Goal: Find specific page/section: Find specific page/section

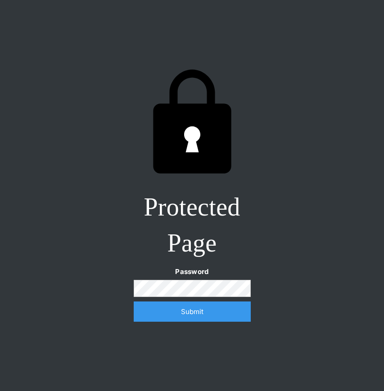
click at [308, 271] on div "Protected Page Password Submit Incorrect password. Please try again." at bounding box center [192, 195] width 384 height 391
click at [134, 302] on input "Submit" at bounding box center [192, 312] width 117 height 20
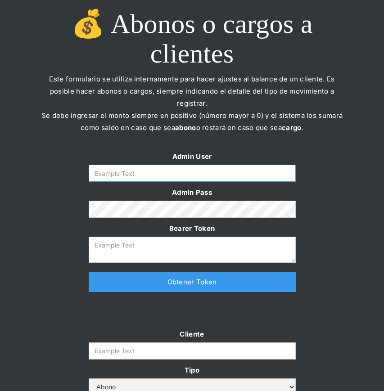
click at [203, 165] on input "Form" at bounding box center [192, 173] width 207 height 17
click at [258, 167] on input "Form" at bounding box center [192, 173] width 207 height 17
click at [258, 165] on input "Form" at bounding box center [192, 173] width 207 height 17
click at [258, 170] on form "Admin User Admin Pass Bearer Token" at bounding box center [192, 206] width 207 height 113
click at [258, 186] on form "Admin User Admin Pass Bearer Token" at bounding box center [192, 206] width 207 height 113
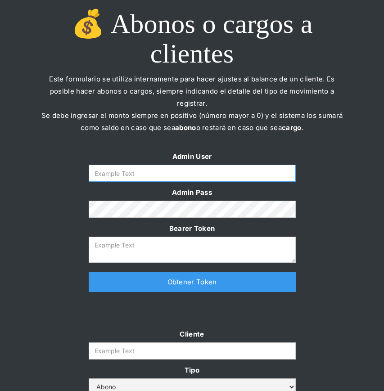
click at [260, 165] on input "Form" at bounding box center [192, 173] width 207 height 17
click at [252, 165] on input "Form" at bounding box center [192, 173] width 207 height 17
